Goal: Transaction & Acquisition: Download file/media

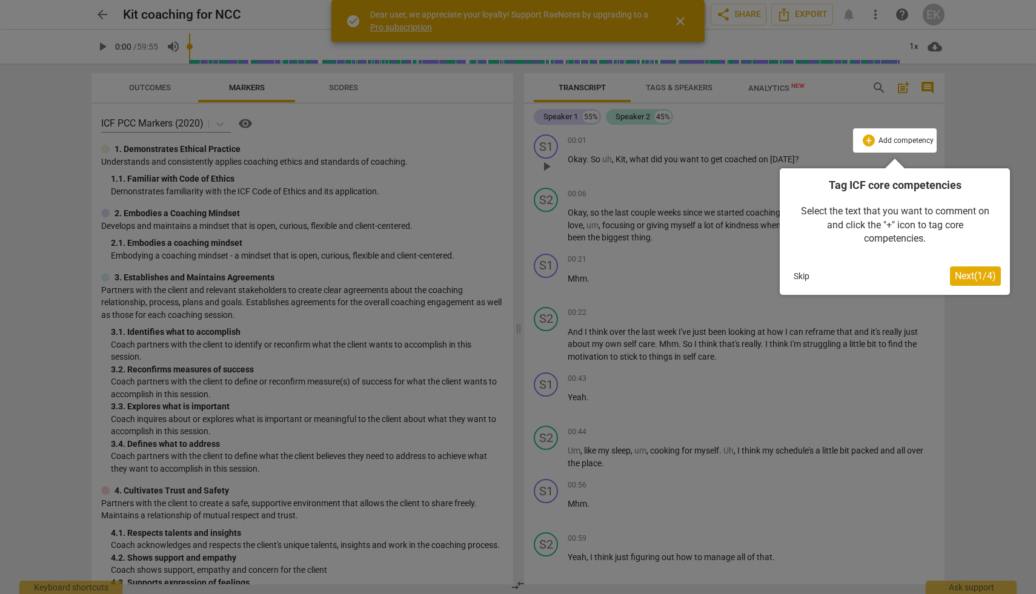
click at [802, 275] on button "Skip" at bounding box center [801, 276] width 25 height 18
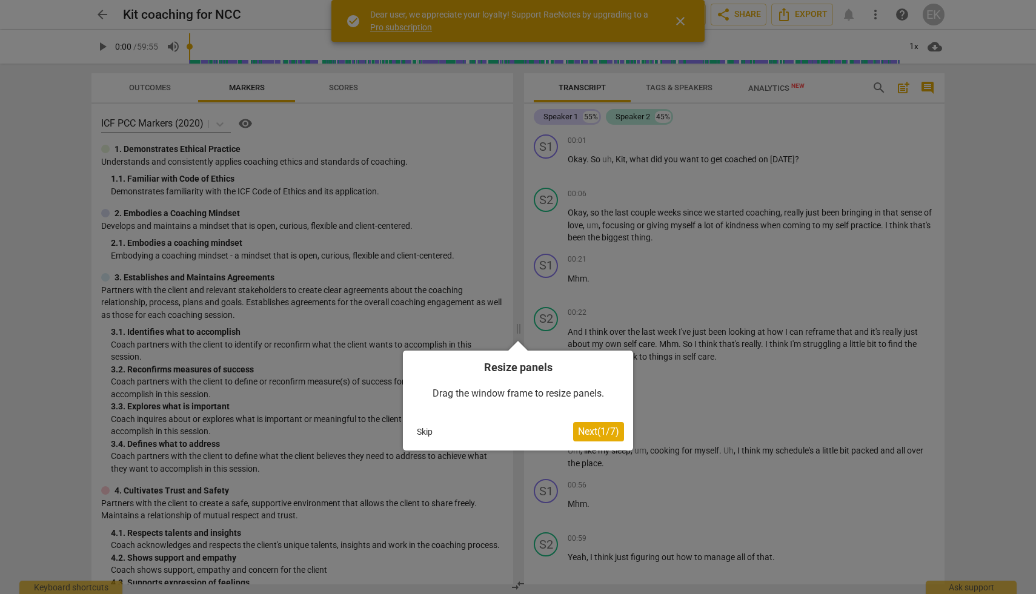
click at [426, 431] on button "Skip" at bounding box center [424, 432] width 25 height 18
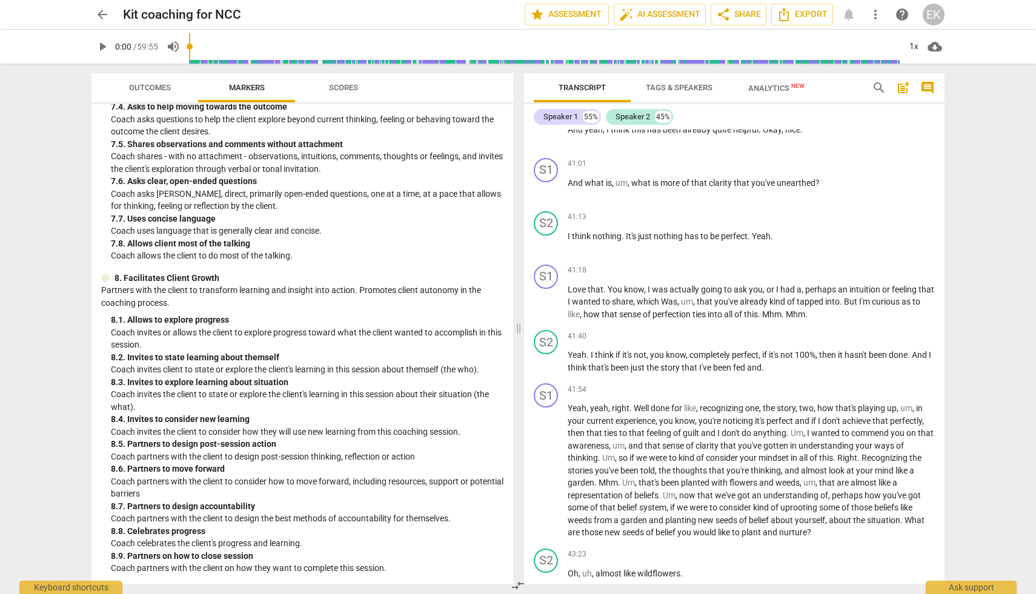
drag, startPoint x: 531, startPoint y: 140, endPoint x: 700, endPoint y: 586, distance: 477.3
click at [700, 586] on div "Transcript Tags & Speakers Analytics New search post_add comment Speaker 1 55% …" at bounding box center [736, 329] width 435 height 531
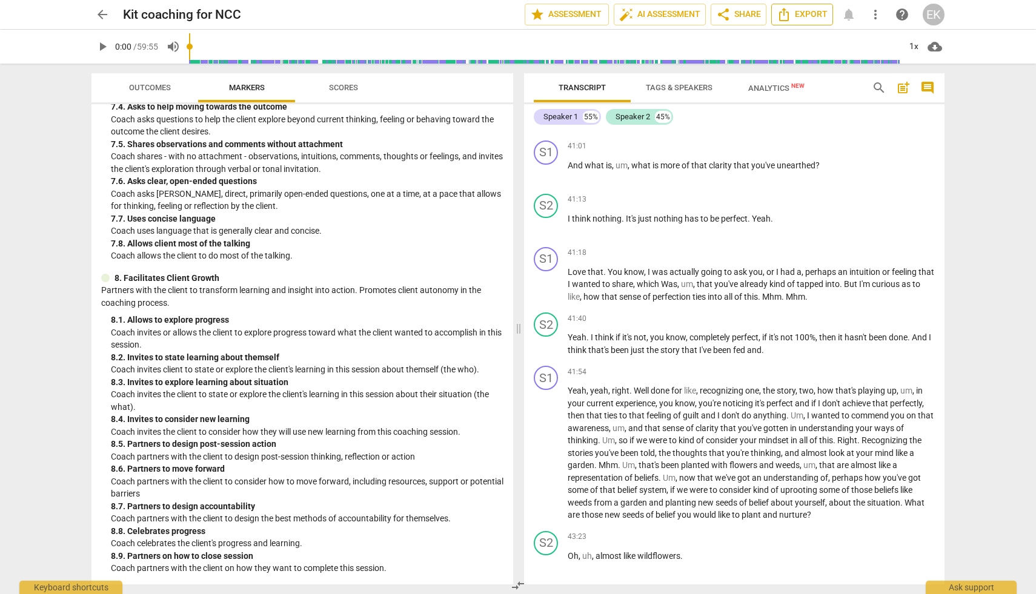
click at [798, 15] on span "Export" at bounding box center [801, 14] width 51 height 15
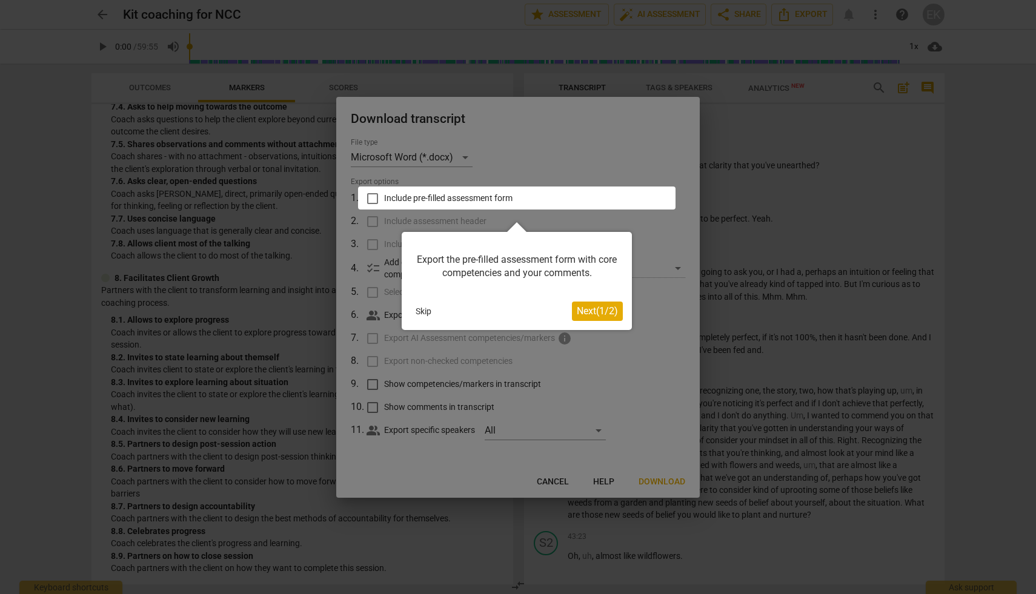
click at [581, 315] on span "Next ( 1 / 2 )" at bounding box center [597, 311] width 41 height 12
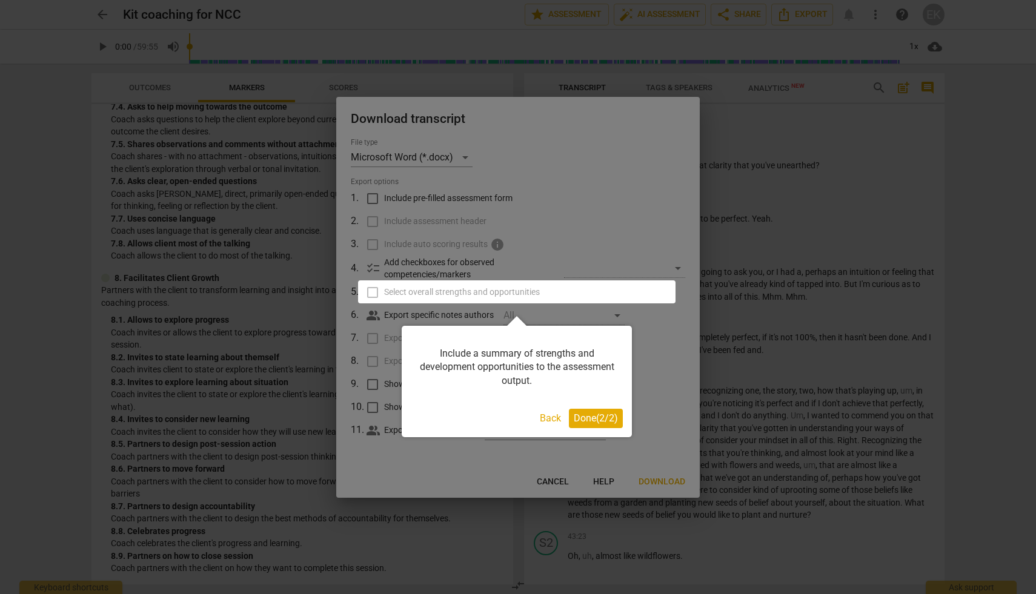
click at [574, 420] on span "Done ( 2 / 2 )" at bounding box center [596, 418] width 44 height 12
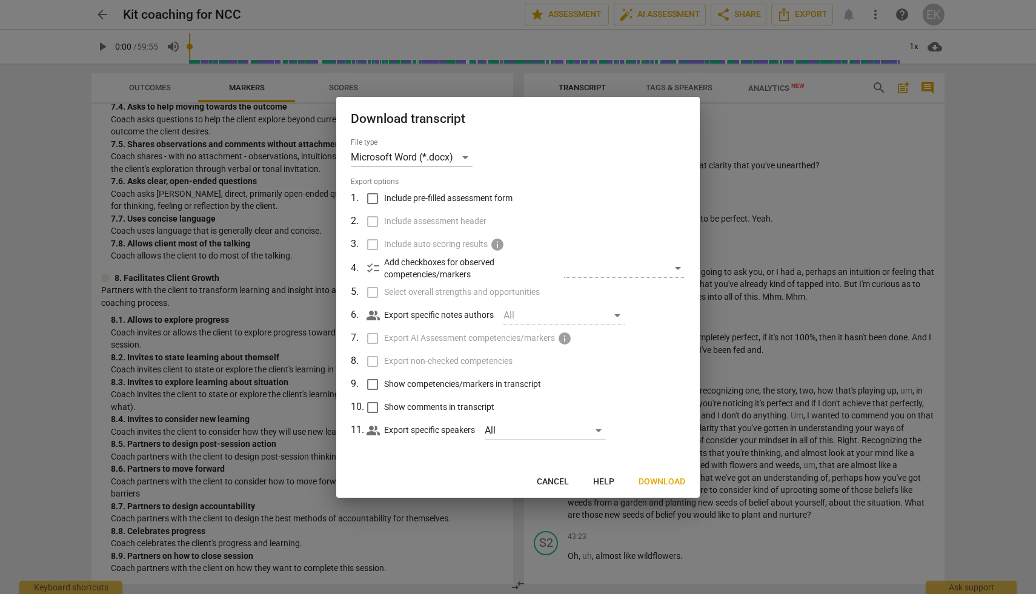
click at [655, 481] on span "Download" at bounding box center [661, 482] width 47 height 12
